Goal: Information Seeking & Learning: Learn about a topic

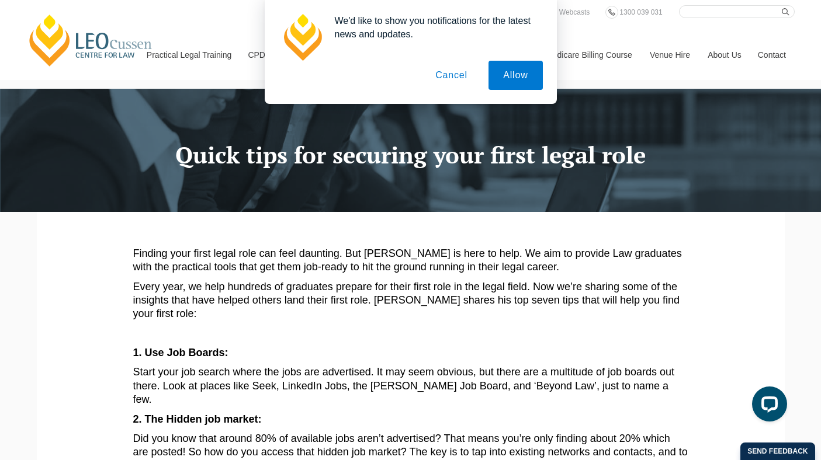
click at [443, 79] on button "Cancel" at bounding box center [451, 75] width 61 height 29
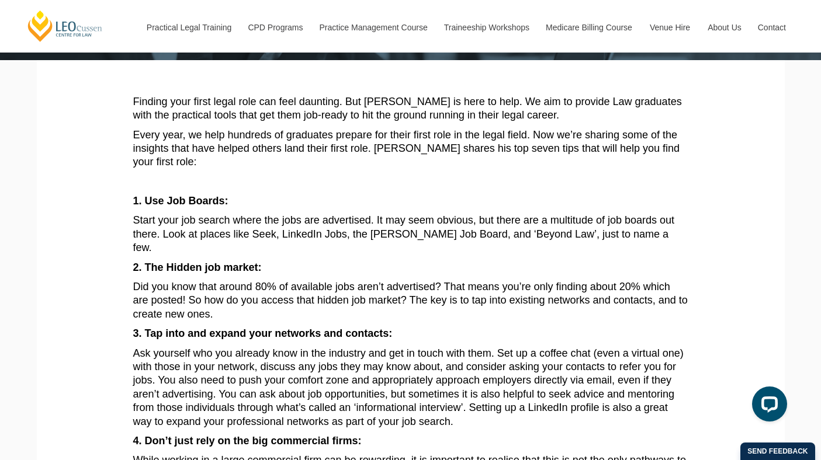
scroll to position [218, 0]
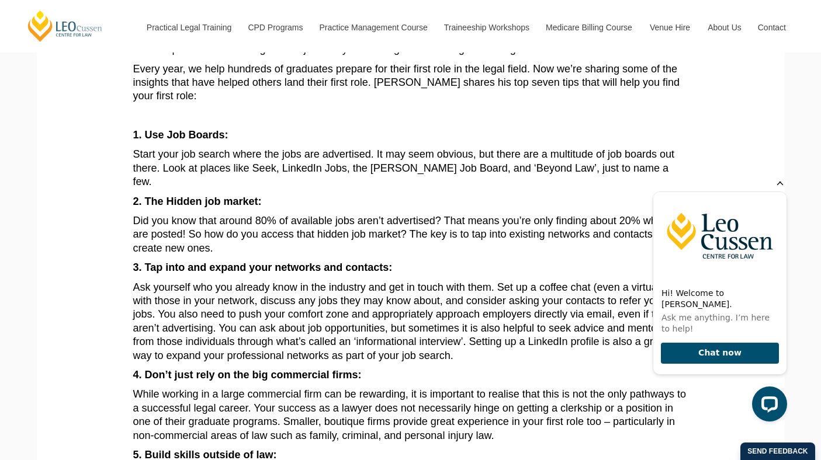
click at [777, 189] on icon "Hide greeting" at bounding box center [780, 182] width 14 height 14
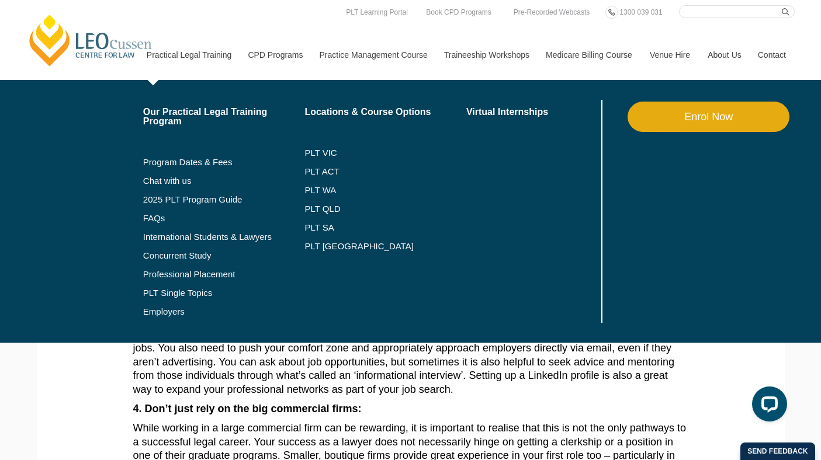
scroll to position [0, 0]
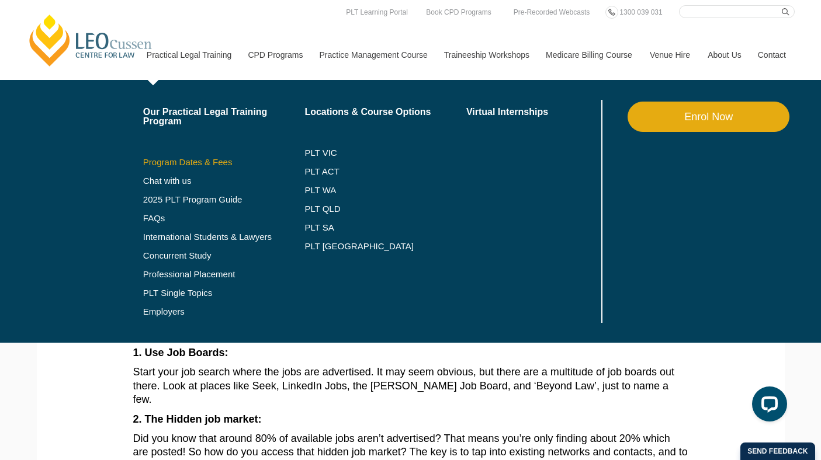
click at [185, 166] on link "Program Dates & Fees" at bounding box center [224, 162] width 162 height 9
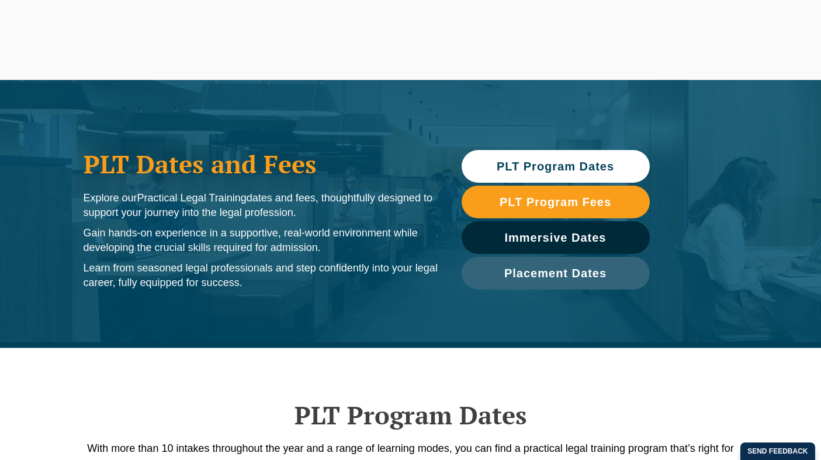
click at [511, 168] on span "PLT Program Dates" at bounding box center [555, 167] width 117 height 12
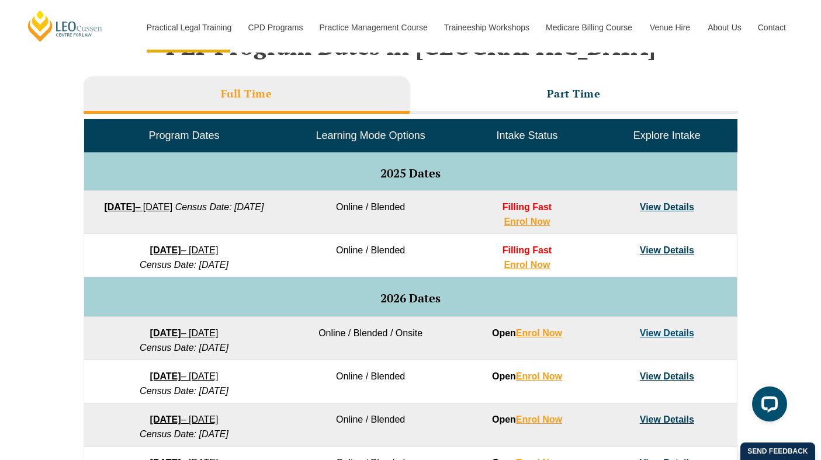
scroll to position [515, 0]
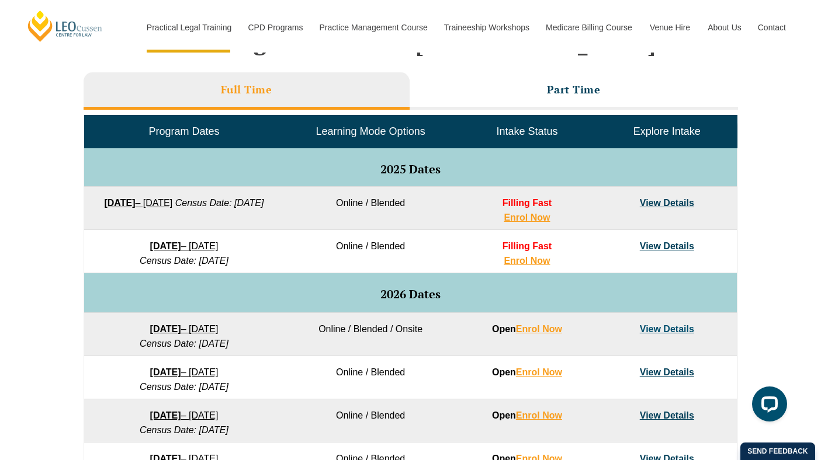
click at [658, 204] on link "View Details" at bounding box center [667, 203] width 54 height 10
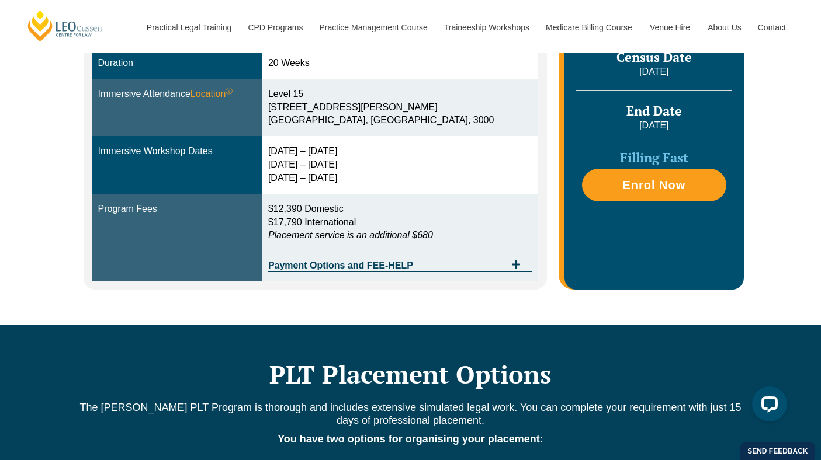
scroll to position [389, 0]
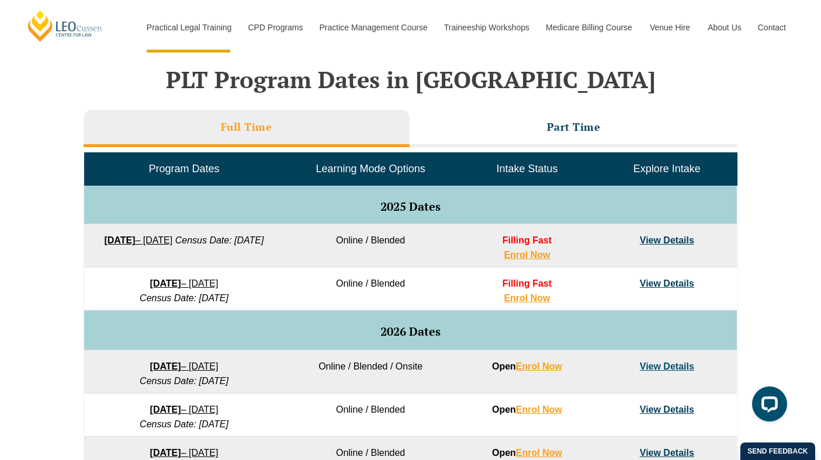
scroll to position [345, 0]
